Goal: Find specific page/section: Find specific page/section

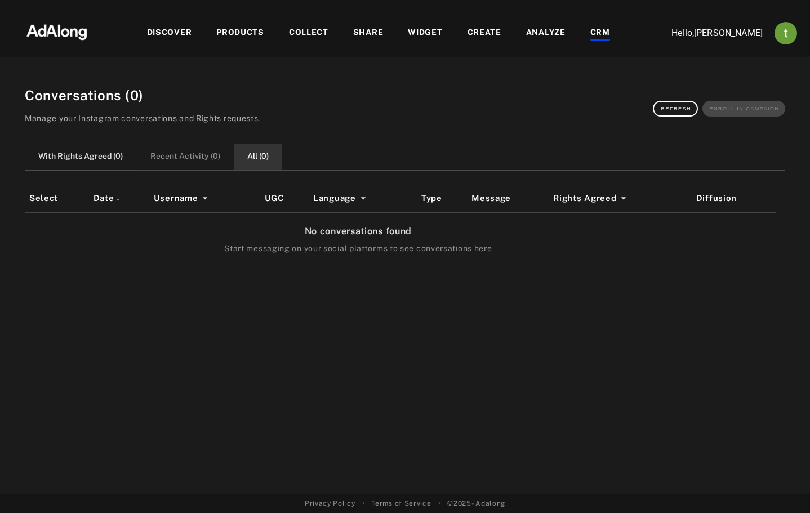
click at [256, 158] on button "All ( 0 )" at bounding box center [258, 157] width 48 height 26
click at [101, 160] on button "With Rights Agreed ( 0 )" at bounding box center [81, 157] width 112 height 26
click at [263, 161] on button "All ( 31 )" at bounding box center [258, 157] width 52 height 26
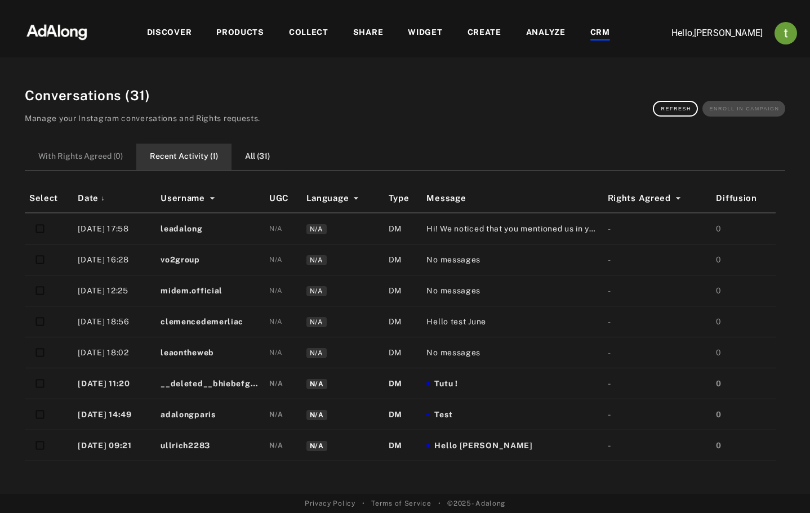
click at [193, 161] on button "Recent Activity ( 1 )" at bounding box center [183, 157] width 95 height 26
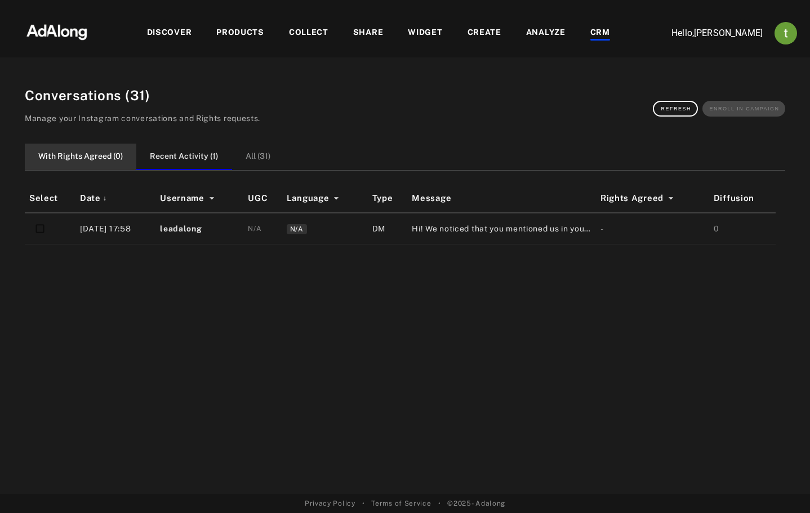
click at [99, 156] on button "With Rights Agreed ( 0 )" at bounding box center [81, 157] width 112 height 26
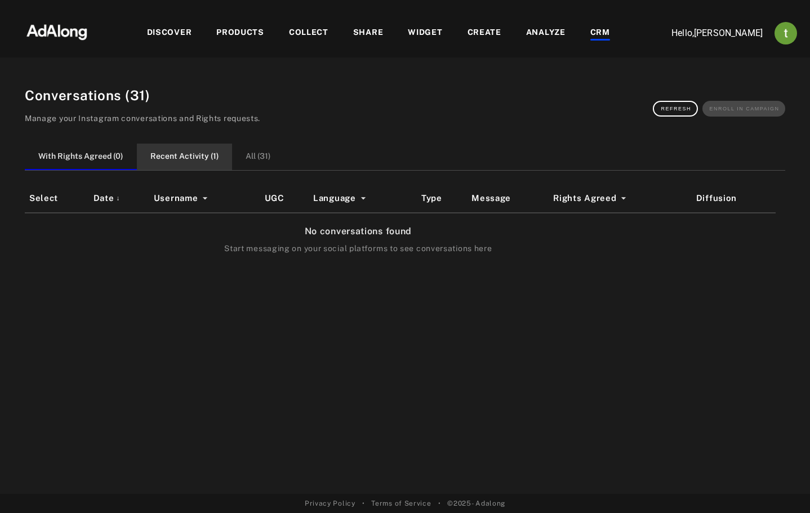
click at [149, 155] on button "Recent Activity ( 1 )" at bounding box center [184, 157] width 95 height 26
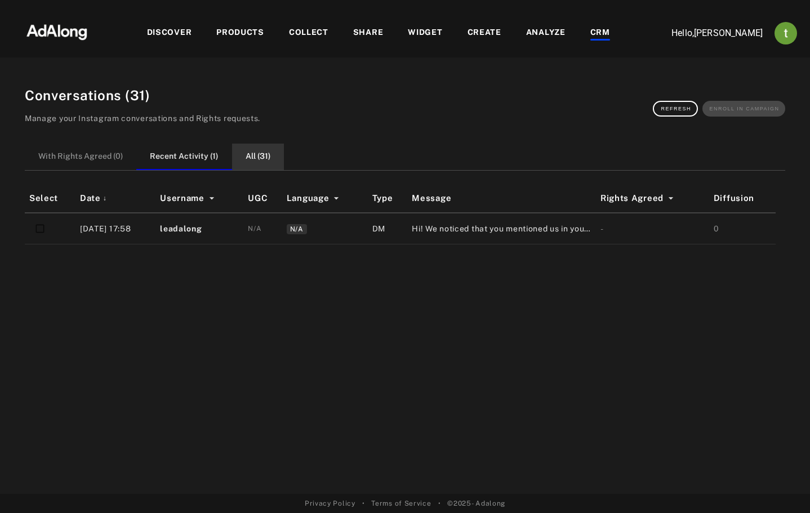
click at [242, 154] on button "All ( 31 )" at bounding box center [258, 157] width 52 height 26
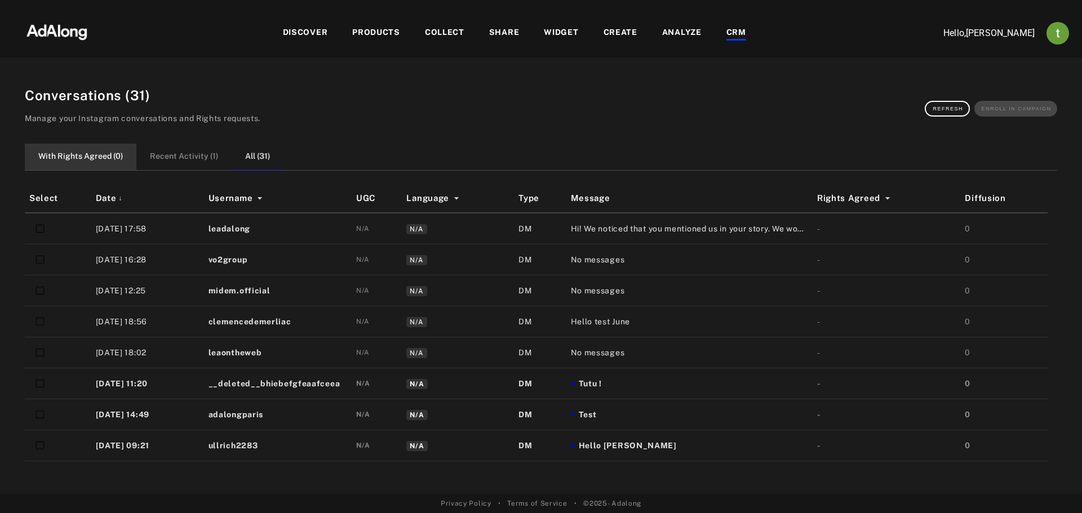
click at [87, 162] on button "With Rights Agreed ( 0 )" at bounding box center [81, 157] width 112 height 26
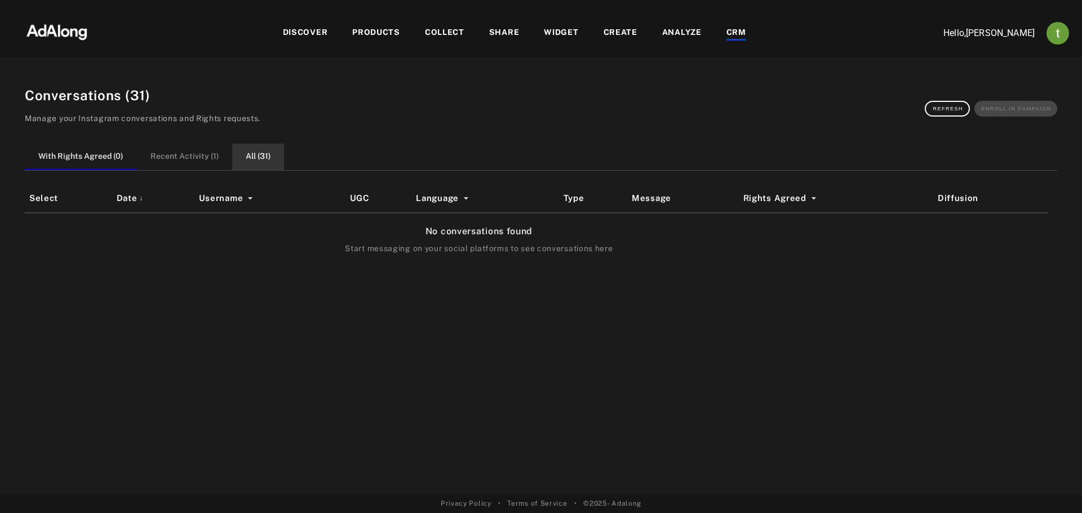
click at [244, 154] on button "All ( 31 )" at bounding box center [258, 157] width 52 height 26
click at [252, 156] on button "All ( 0 )" at bounding box center [258, 157] width 48 height 26
click at [108, 157] on button "With Rights Agreed ( 0 )" at bounding box center [81, 157] width 112 height 26
click at [238, 156] on button "All ( 0 )" at bounding box center [258, 157] width 48 height 26
click at [244, 153] on button "All ( 0 )" at bounding box center [258, 157] width 48 height 26
